Goal: Task Accomplishment & Management: Complete application form

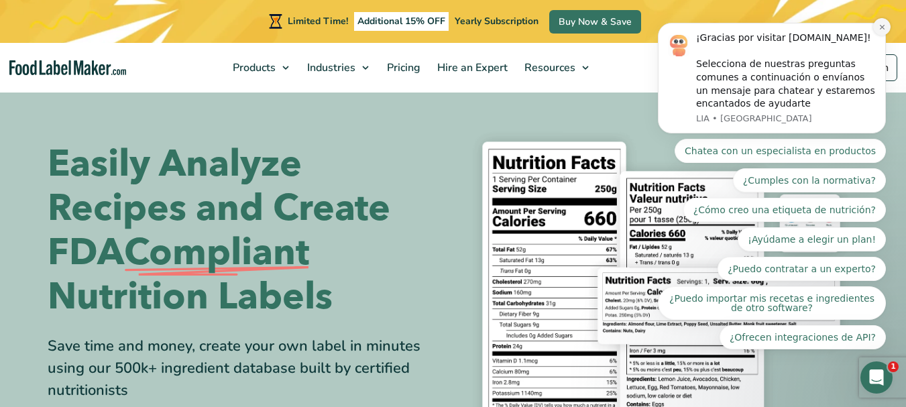
click at [879, 24] on icon "Dismiss notification" at bounding box center [882, 26] width 7 height 7
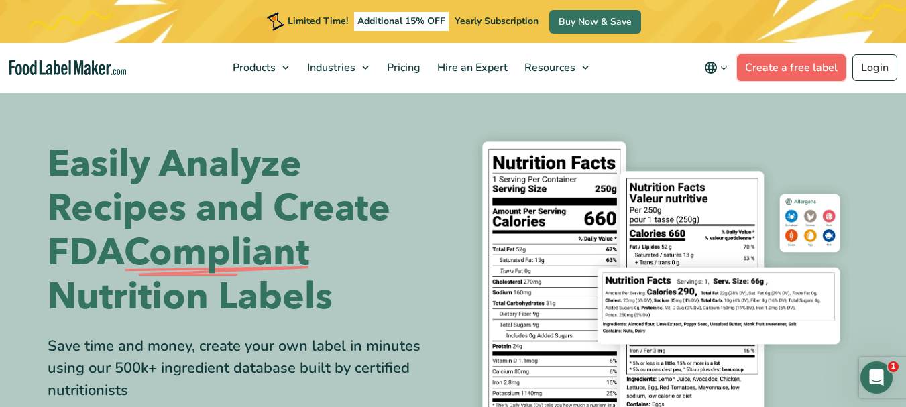
click at [778, 70] on link "Create a free label" at bounding box center [791, 67] width 109 height 27
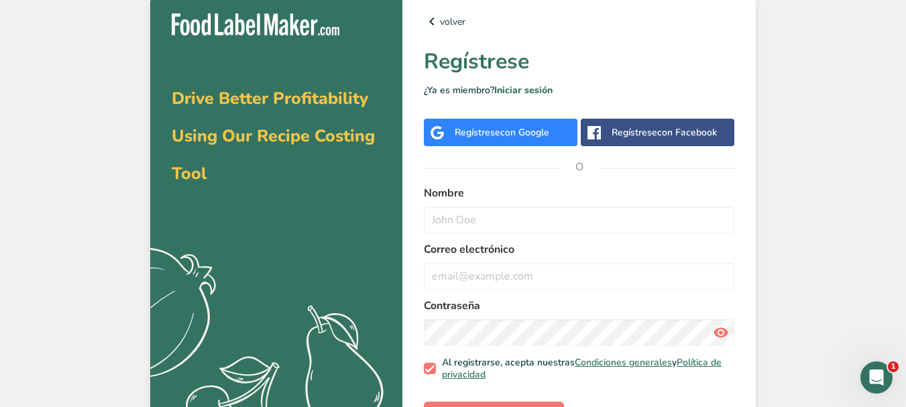
scroll to position [48, 0]
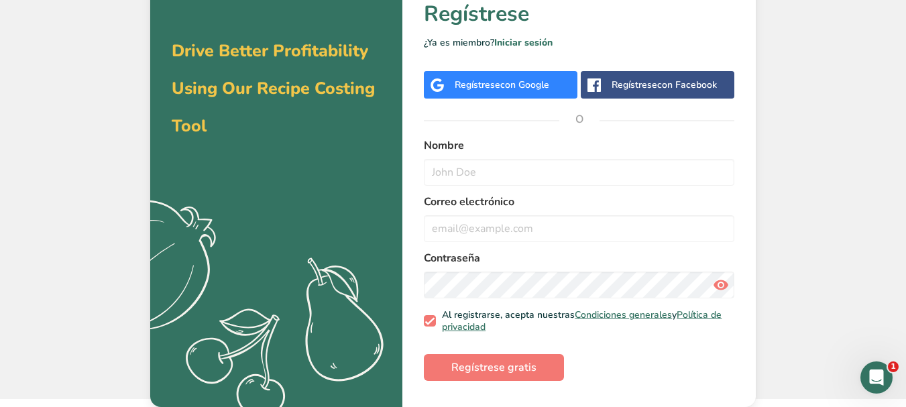
click at [537, 81] on span "con Google" at bounding box center [524, 84] width 49 height 13
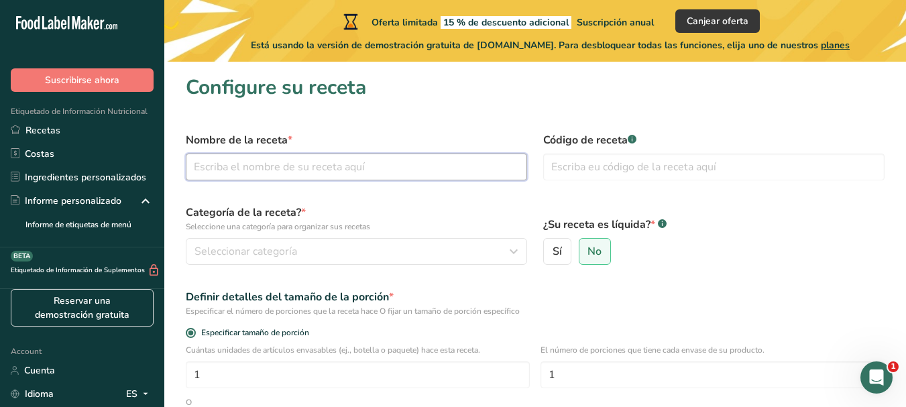
click at [417, 167] on input "text" at bounding box center [356, 167] width 341 height 27
type input "mermelada de pitahaya"
click at [761, 174] on input "text" at bounding box center [713, 167] width 341 height 27
type input "1"
click at [592, 248] on span "No" at bounding box center [595, 251] width 14 height 13
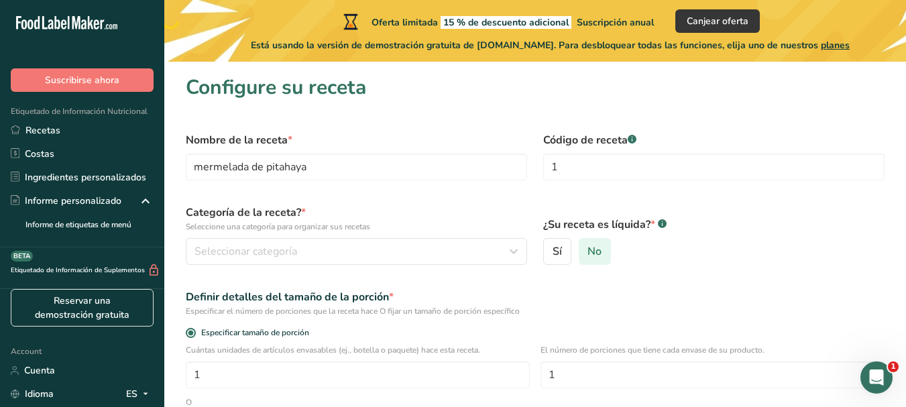
click at [588, 248] on input "No" at bounding box center [584, 252] width 9 height 9
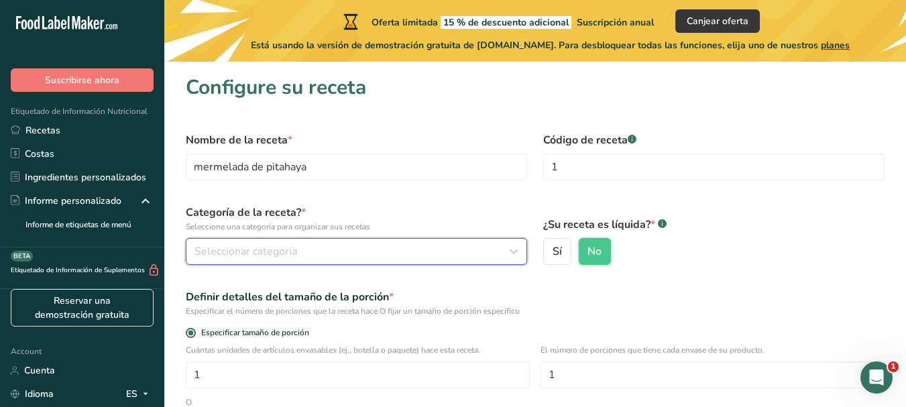
click at [314, 250] on div "Seleccionar categoría" at bounding box center [353, 252] width 316 height 16
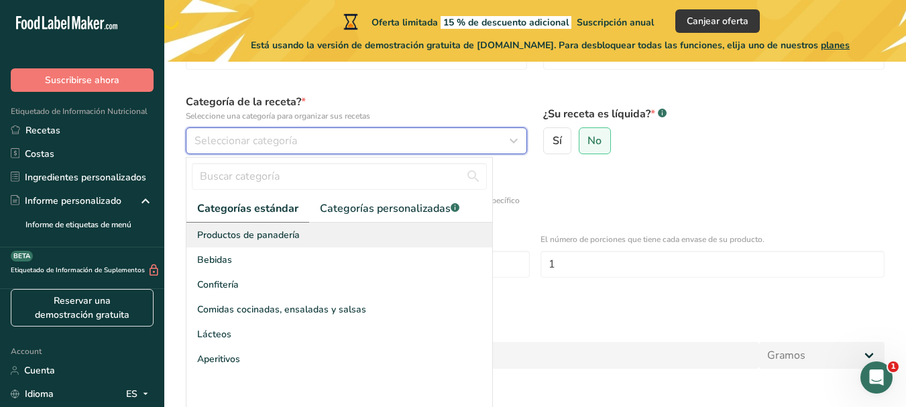
scroll to position [134, 0]
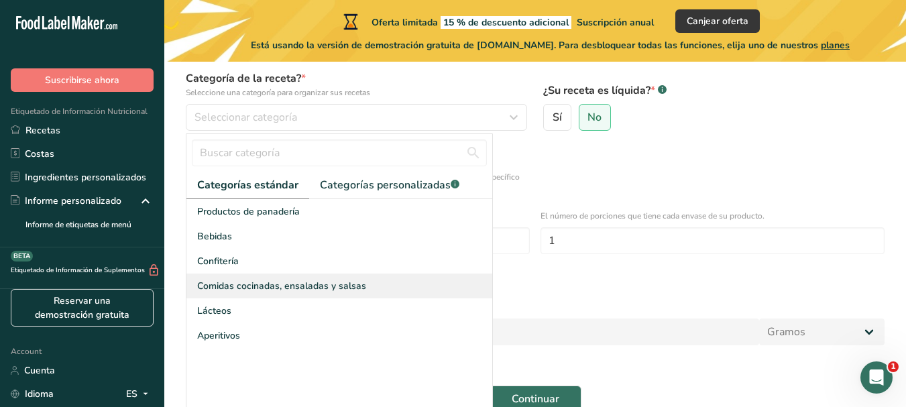
click at [327, 279] on span "Comidas cocinadas, ensaladas y salsas" at bounding box center [281, 286] width 169 height 14
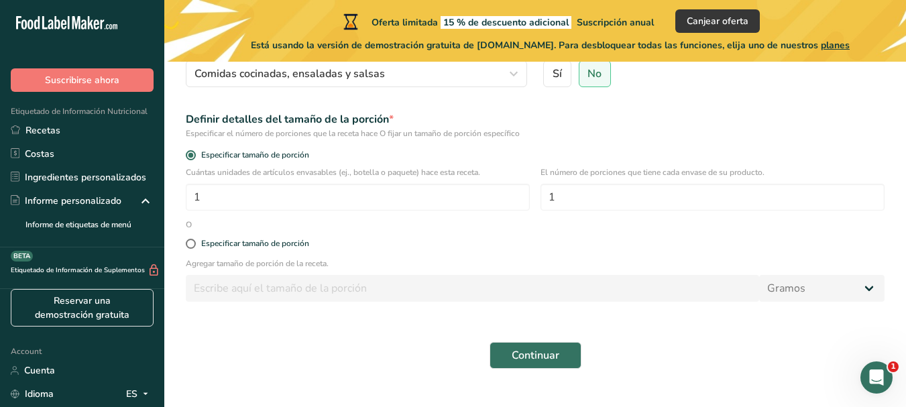
scroll to position [204, 0]
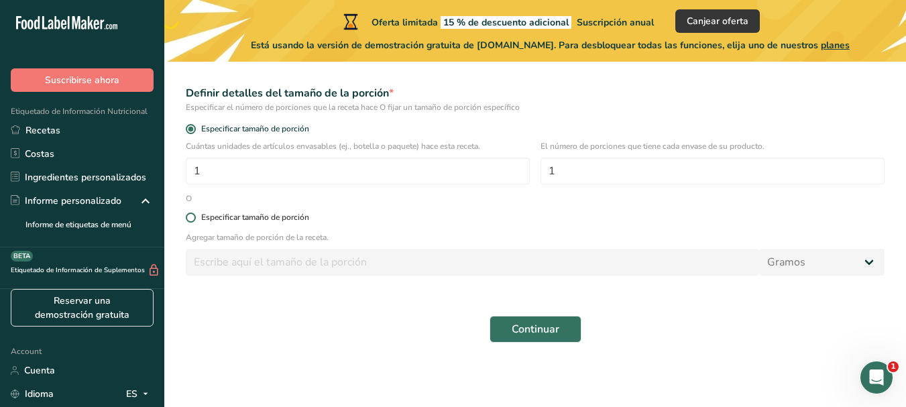
click at [193, 220] on span at bounding box center [191, 218] width 10 height 10
click at [193, 220] on input "Especificar tamaño de porción" at bounding box center [190, 217] width 9 height 9
radio input "true"
radio input "false"
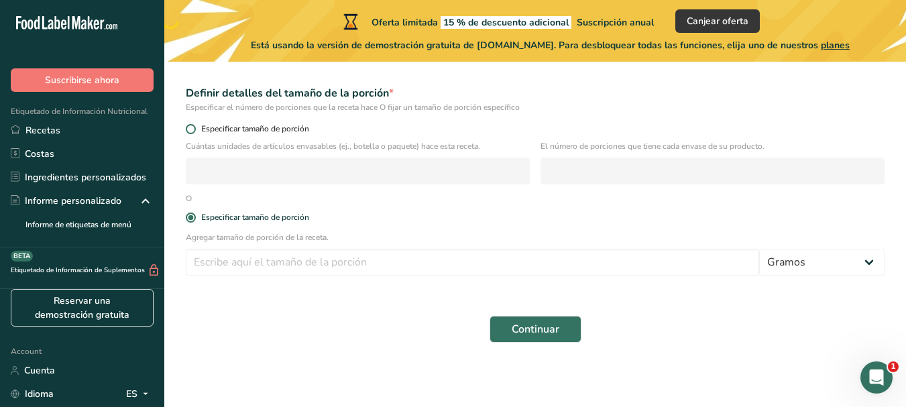
click at [192, 125] on span at bounding box center [191, 129] width 10 height 10
click at [192, 125] on input "Especificar tamaño de porción" at bounding box center [190, 129] width 9 height 9
radio input "true"
radio input "false"
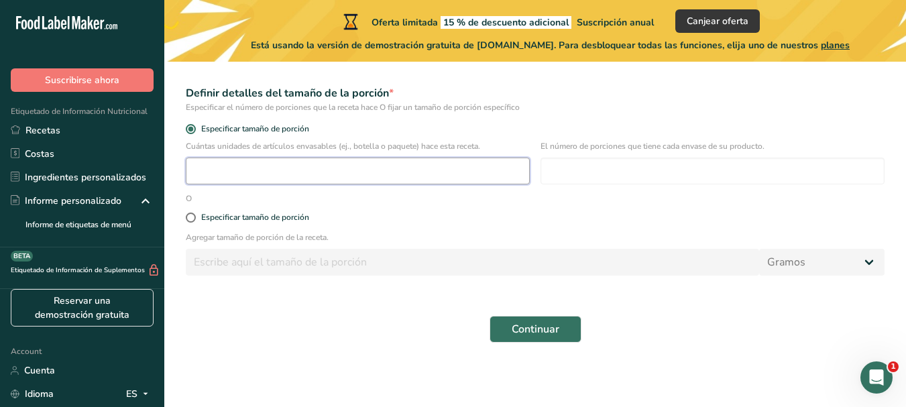
click at [274, 171] on input "number" at bounding box center [358, 171] width 344 height 27
type input "1"
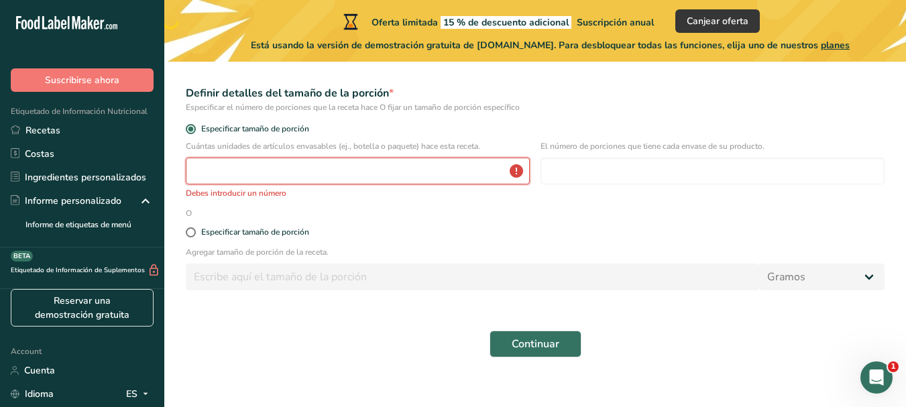
type input "1"
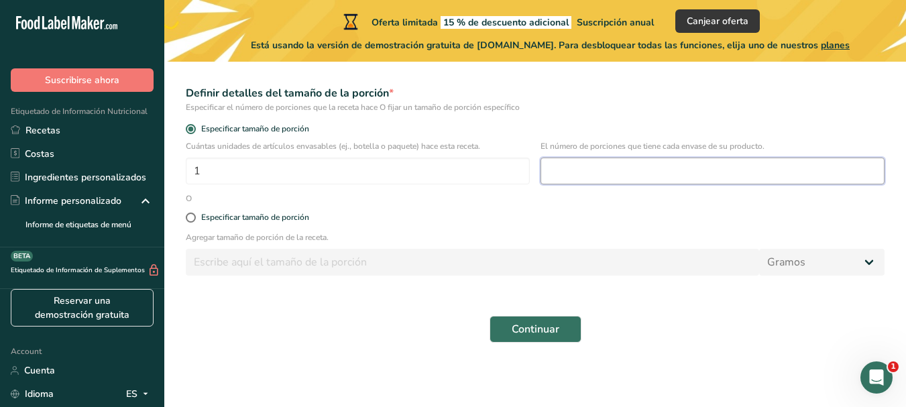
click at [610, 181] on input "number" at bounding box center [713, 171] width 344 height 27
type input "30"
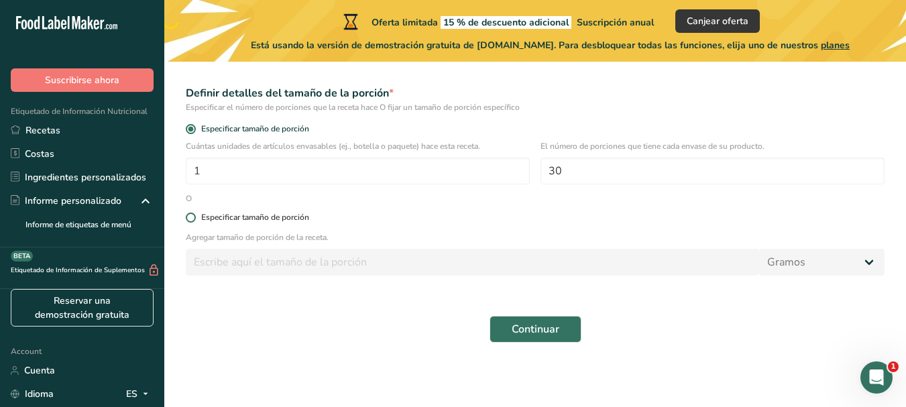
click at [191, 216] on span at bounding box center [191, 218] width 10 height 10
click at [191, 216] on input "Especificar tamaño de porción" at bounding box center [190, 217] width 9 height 9
radio input "true"
radio input "false"
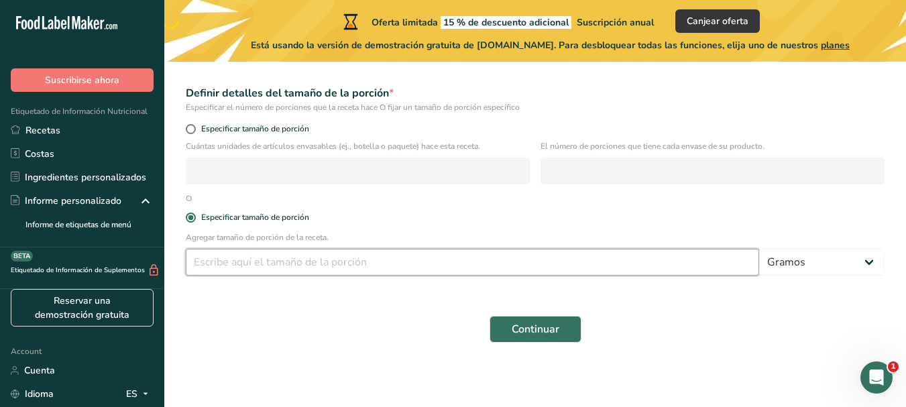
click at [698, 263] on input "number" at bounding box center [473, 262] width 574 height 27
type input "15"
click at [556, 327] on span "Continuar" at bounding box center [536, 329] width 48 height 16
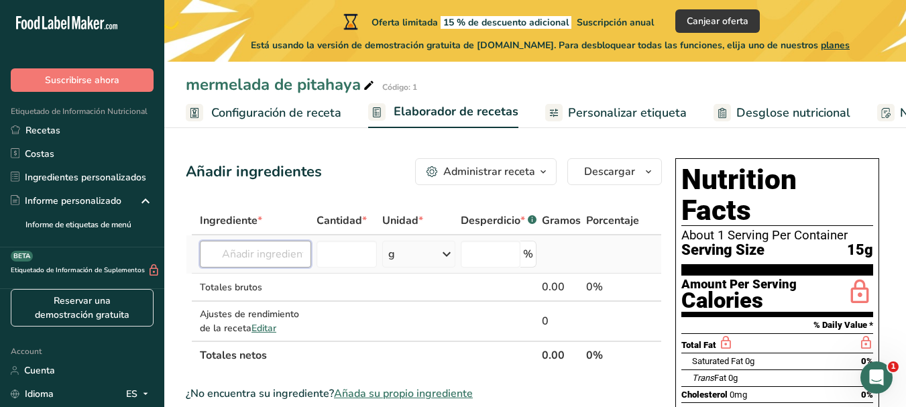
click at [256, 254] on input "text" at bounding box center [255, 254] width 111 height 27
click at [538, 169] on span "button" at bounding box center [543, 172] width 16 height 16
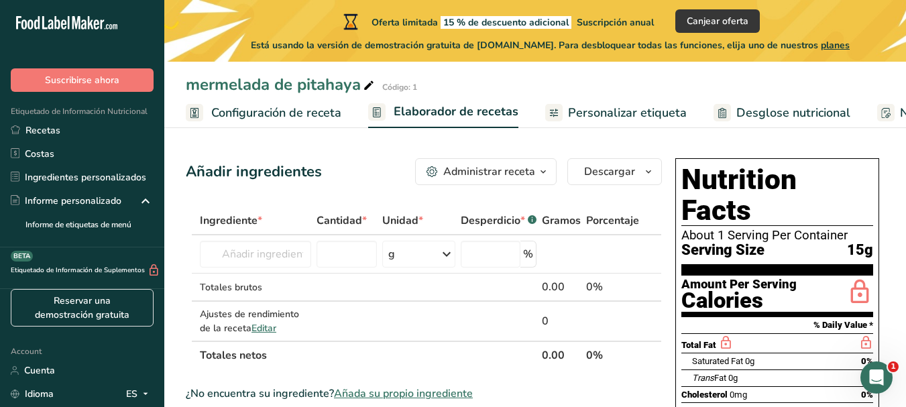
click at [540, 174] on icon "button" at bounding box center [543, 172] width 11 height 17
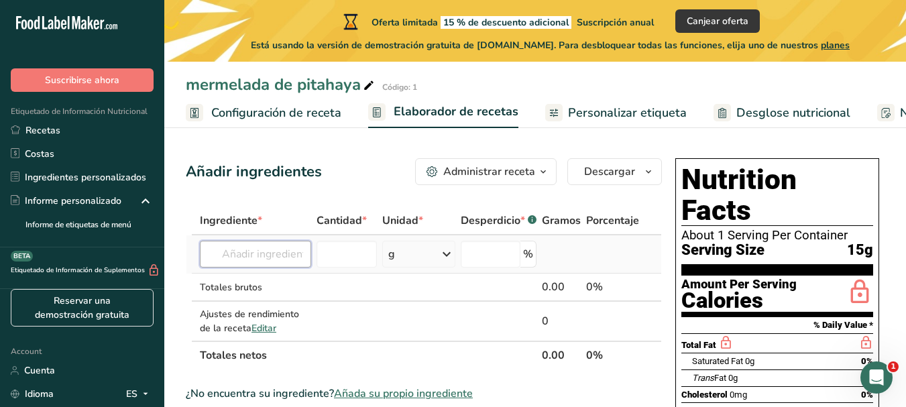
click at [297, 254] on input "text" at bounding box center [255, 254] width 111 height 27
type input "p"
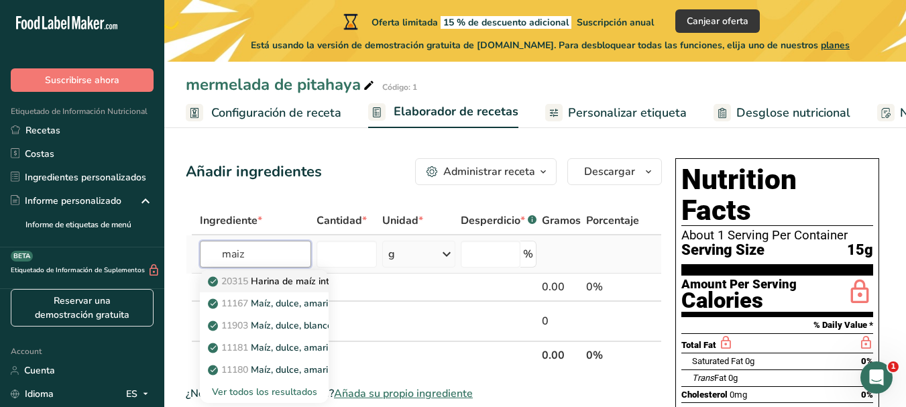
type input "maiz"
click at [281, 282] on p "20315 Harina de maíz integral, azul (harina de maíz morado)" at bounding box center [347, 281] width 272 height 14
type input "Corn flour, whole-grain, blue (harina de maiz morado)"
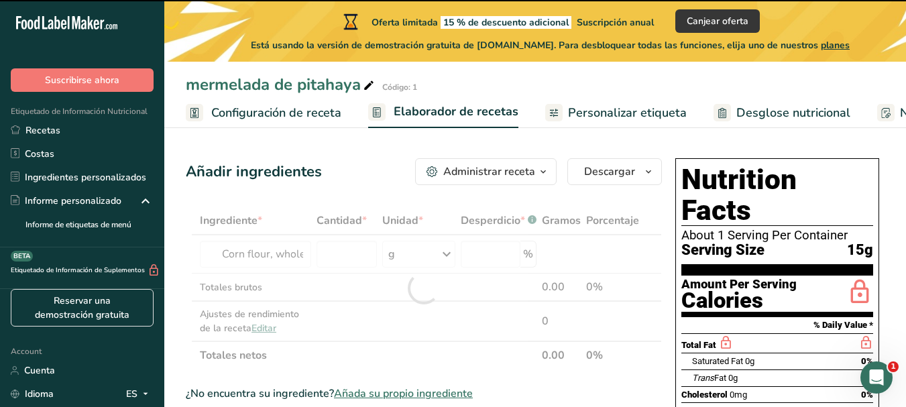
type input "0"
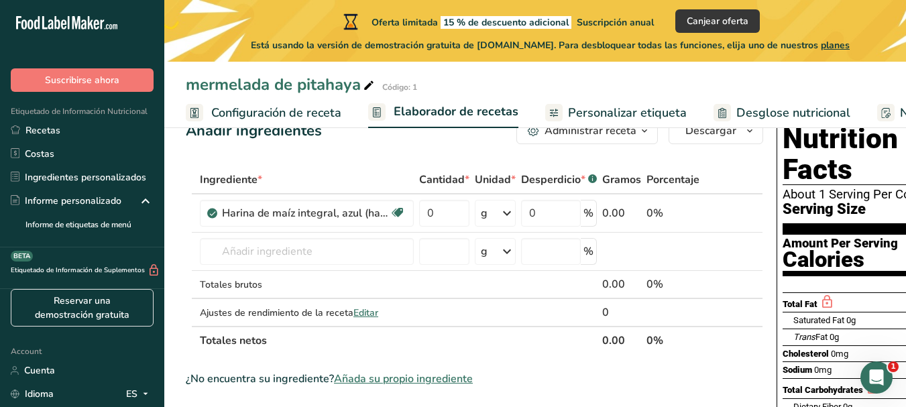
scroll to position [40, 0]
